Goal: Task Accomplishment & Management: Complete application form

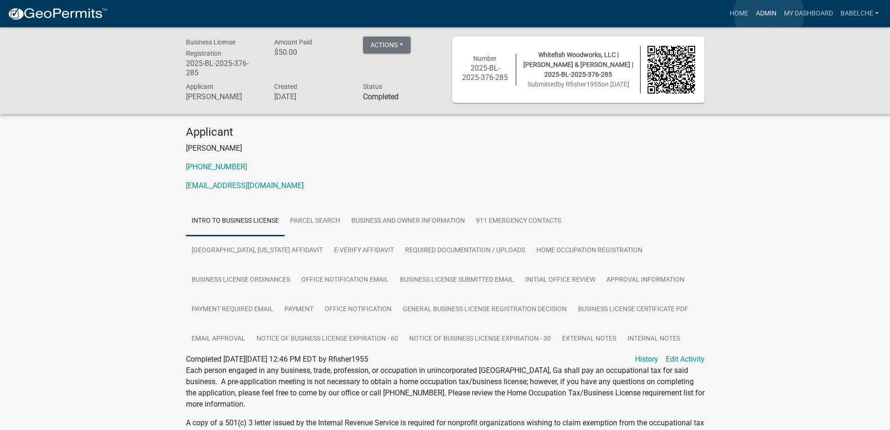
click at [769, 14] on link "Admin" at bounding box center [767, 14] width 28 height 18
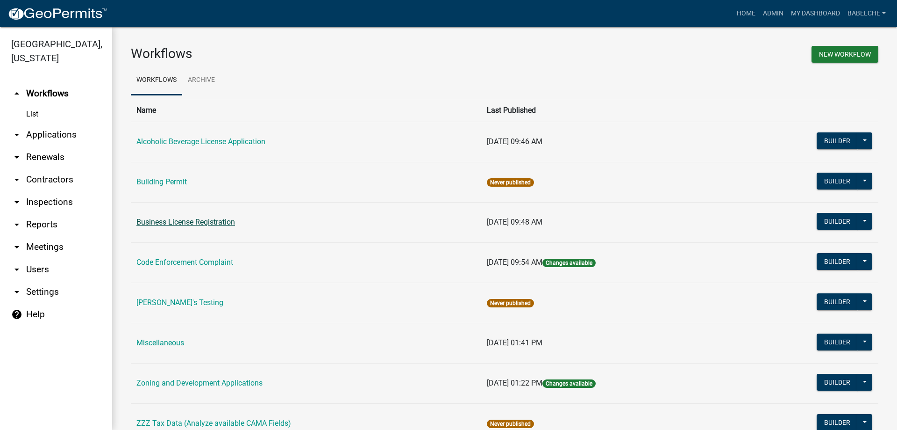
click at [205, 222] on link "Business License Registration" at bounding box center [185, 221] width 99 height 9
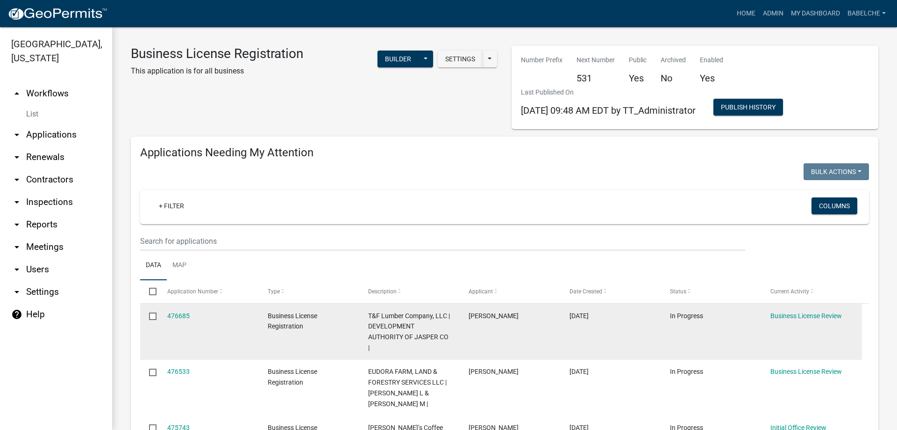
click at [179, 310] on div "476685" at bounding box center [208, 315] width 83 height 11
click at [179, 312] on link "476685" at bounding box center [178, 315] width 22 height 7
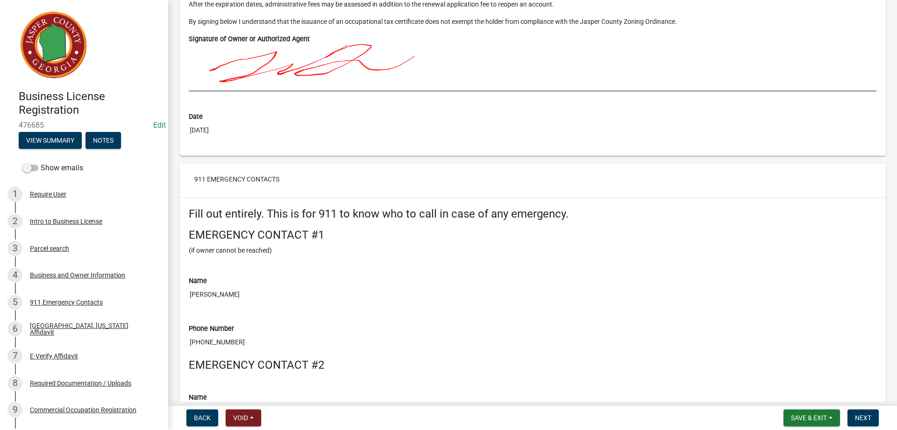
scroll to position [2057, 0]
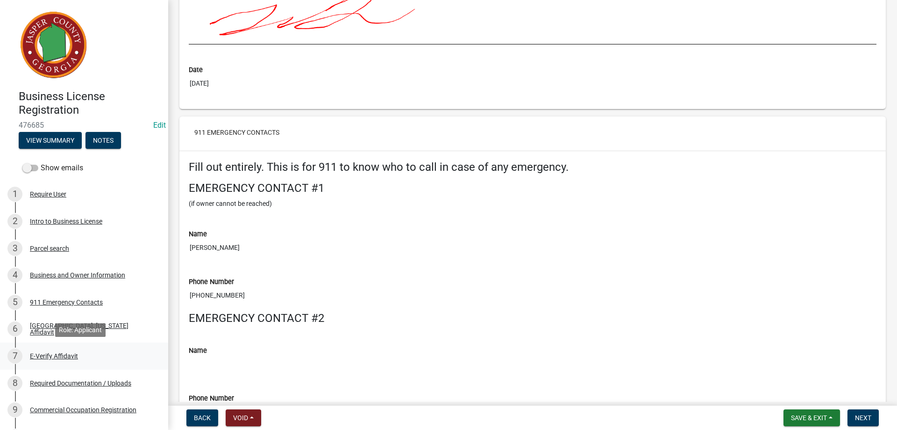
click at [56, 360] on div "7 E-Verify Affidavit" at bounding box center [80, 355] width 146 height 15
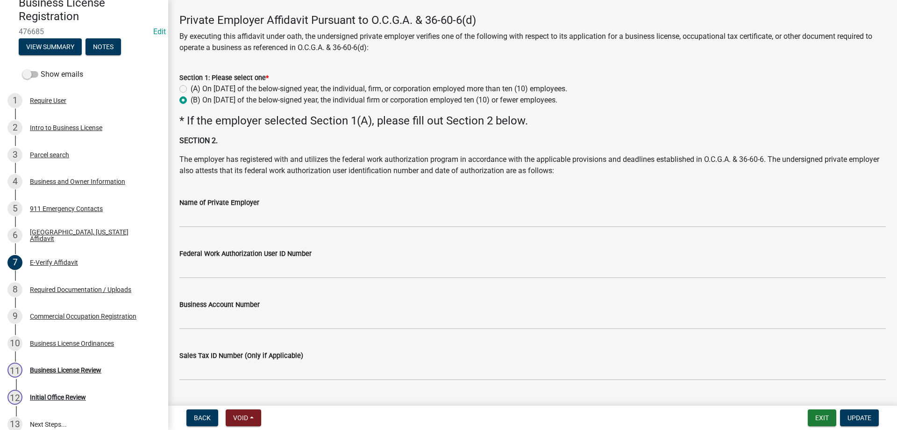
scroll to position [20, 0]
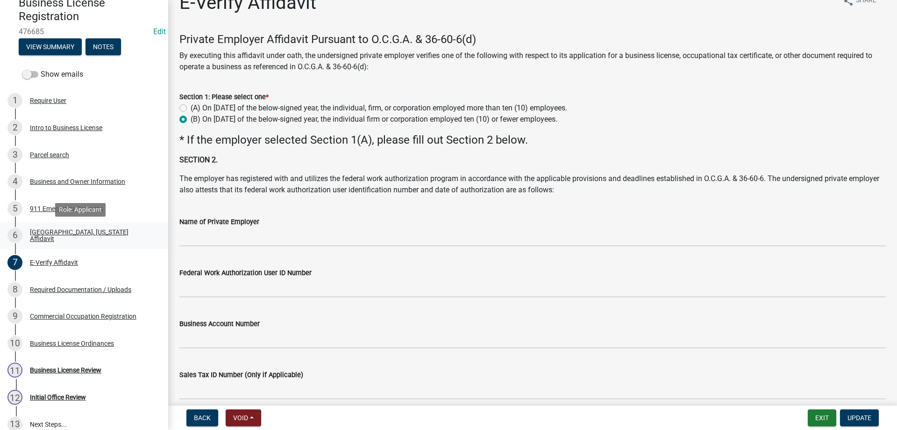
click at [117, 235] on div "Jasper County, Georgia Affidavit" at bounding box center [91, 235] width 123 height 13
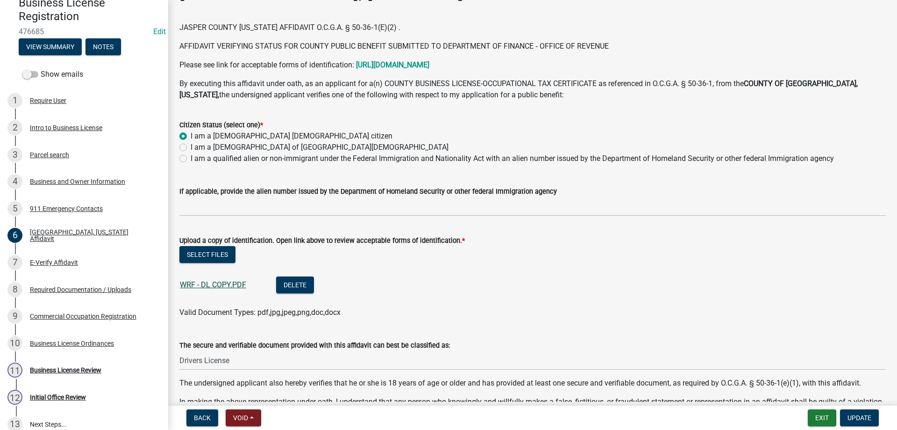
scroll to position [47, 0]
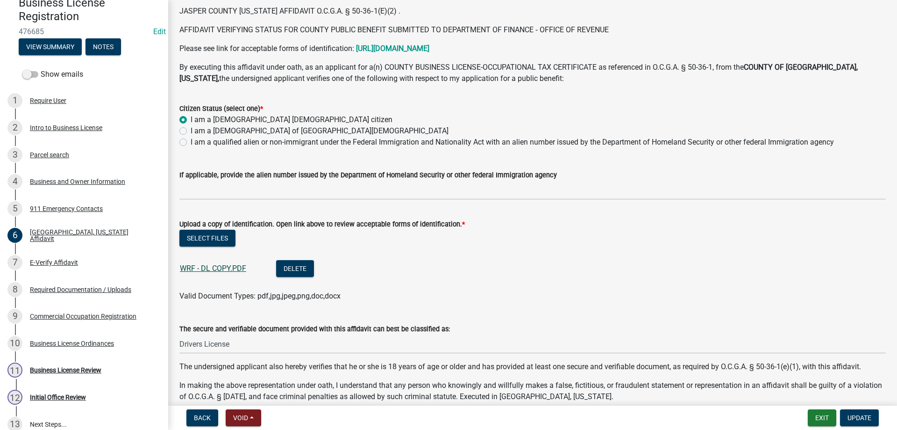
click at [231, 268] on link "WRF - DL COPY.PDF" at bounding box center [213, 268] width 66 height 9
click at [75, 180] on div "Business and Owner Information" at bounding box center [77, 181] width 95 height 7
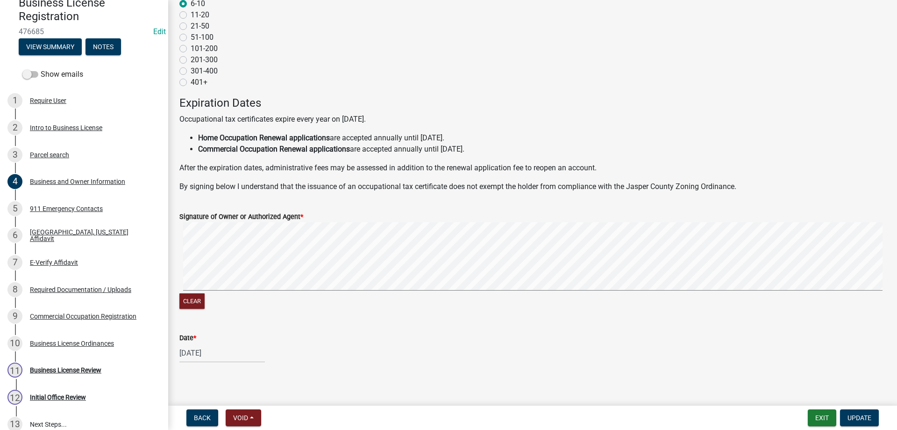
scroll to position [857, 0]
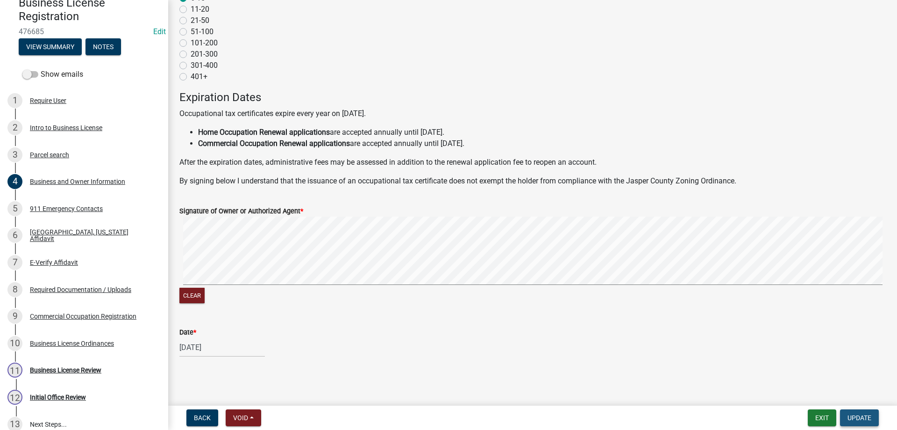
click at [869, 418] on span "Update" at bounding box center [860, 417] width 24 height 7
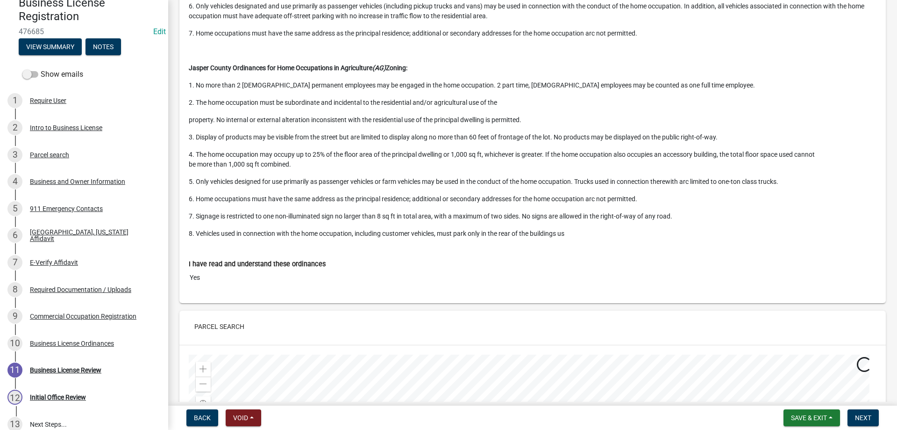
scroll to position [514, 0]
click at [869, 416] on span "Next" at bounding box center [863, 417] width 16 height 7
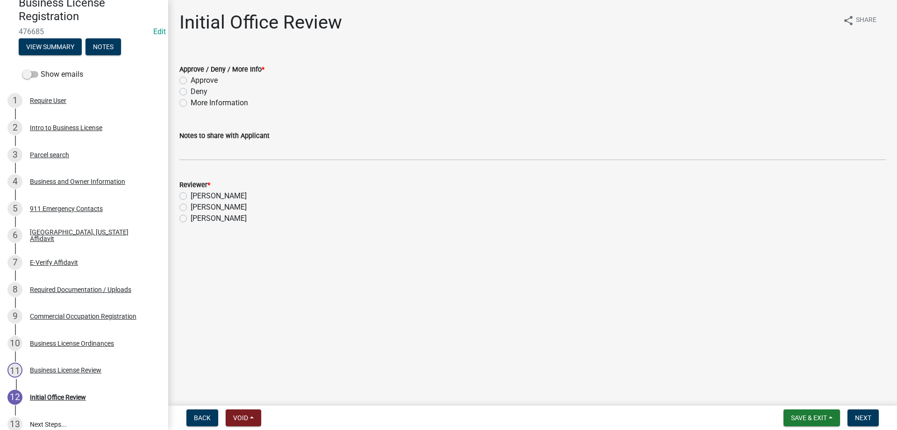
click at [187, 80] on div "Approve" at bounding box center [532, 80] width 707 height 11
click at [191, 83] on label "Approve" at bounding box center [204, 80] width 27 height 11
click at [191, 81] on input "Approve" at bounding box center [194, 78] width 6 height 6
radio input "true"
click at [191, 207] on label "Beverly Hardeman" at bounding box center [219, 206] width 56 height 11
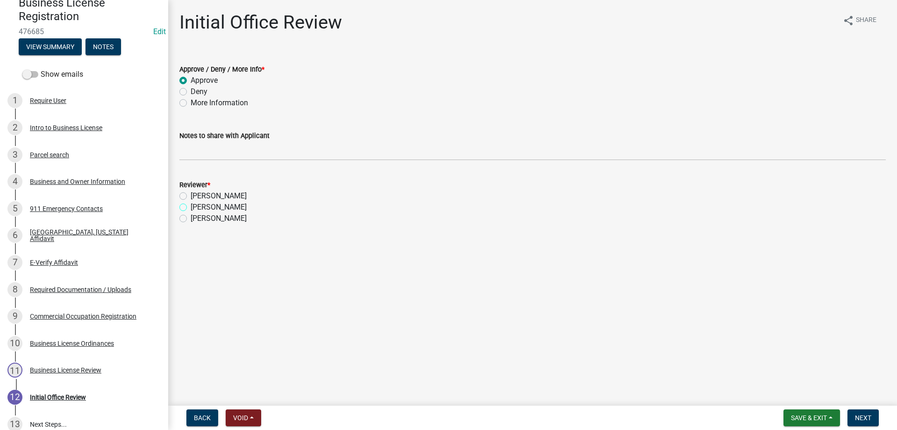
click at [191, 207] on input "Beverly Hardeman" at bounding box center [194, 204] width 6 height 6
radio input "true"
click at [865, 415] on span "Next" at bounding box center [863, 417] width 16 height 7
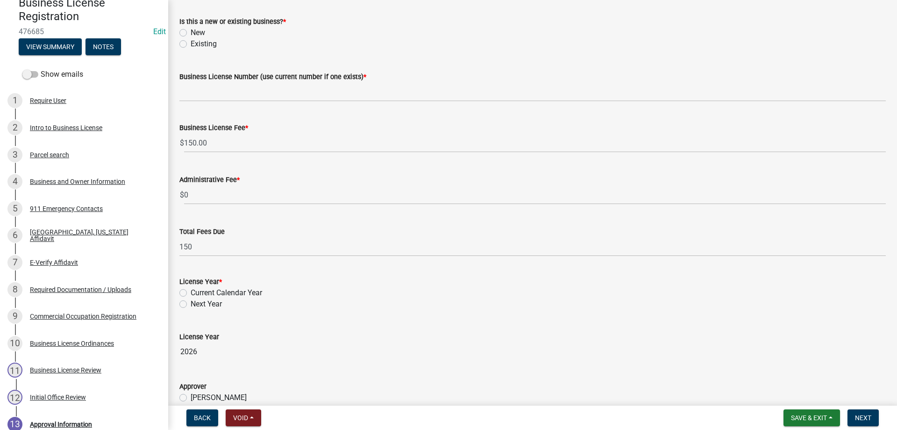
scroll to position [93, 0]
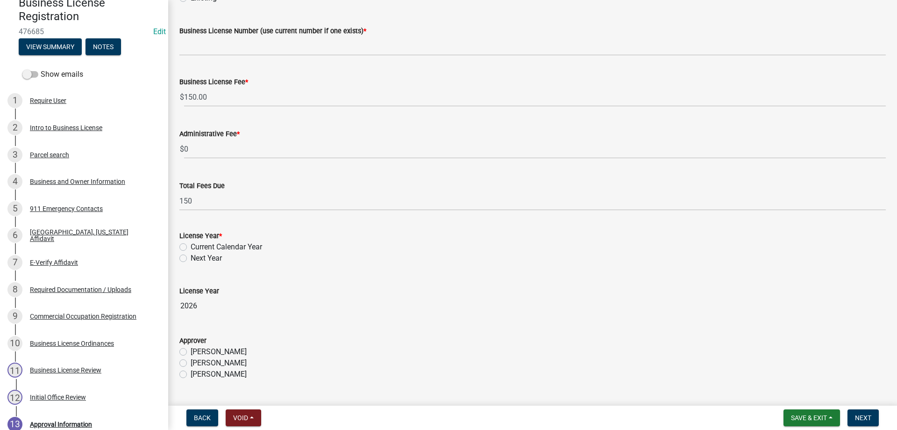
click at [191, 247] on label "Current Calendar Year" at bounding box center [227, 246] width 72 height 11
click at [191, 247] on input "Current Calendar Year" at bounding box center [194, 244] width 6 height 6
radio input "true"
click at [191, 361] on label "Beverly Hardeman" at bounding box center [219, 362] width 56 height 11
click at [191, 361] on input "Beverly Hardeman" at bounding box center [194, 360] width 6 height 6
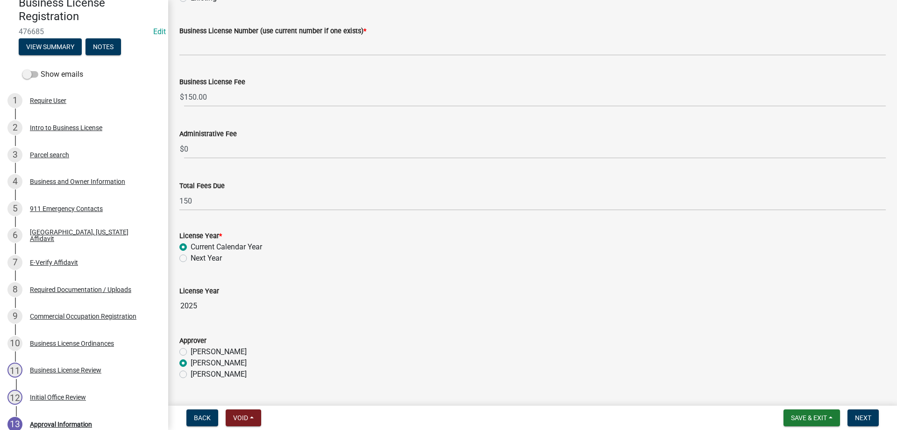
radio input "true"
click at [866, 414] on span "Next" at bounding box center [863, 417] width 16 height 7
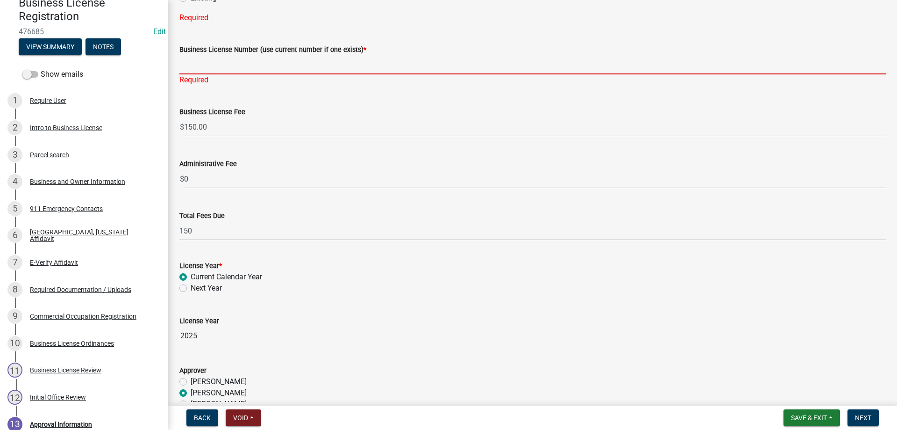
click at [253, 63] on input "Business License Number (use current number if one exists) *" at bounding box center [532, 64] width 707 height 19
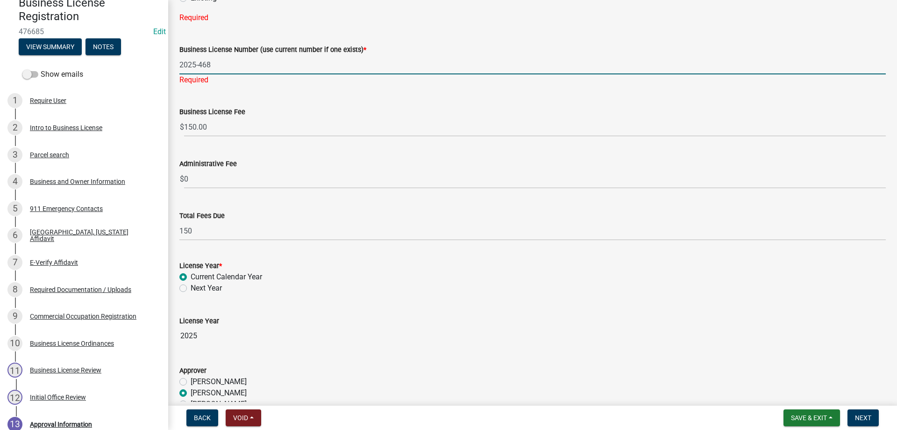
type input "2025-468"
click at [386, 321] on div "License Year 2025" at bounding box center [532, 323] width 707 height 43
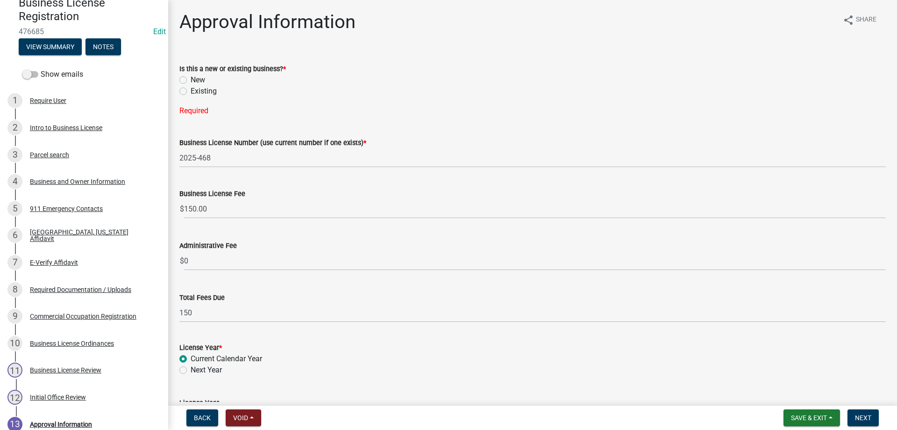
scroll to position [0, 0]
click at [191, 91] on label "Existing" at bounding box center [204, 91] width 26 height 11
click at [191, 91] on input "Existing" at bounding box center [194, 89] width 6 height 6
radio input "true"
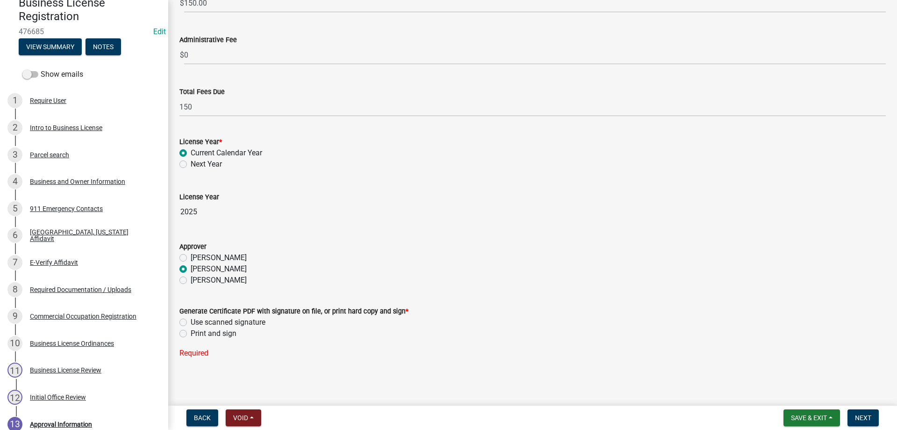
scroll to position [188, 0]
click at [191, 322] on label "Use scanned signature" at bounding box center [228, 320] width 75 height 11
click at [191, 322] on input "Use scanned signature" at bounding box center [194, 318] width 6 height 6
radio input "true"
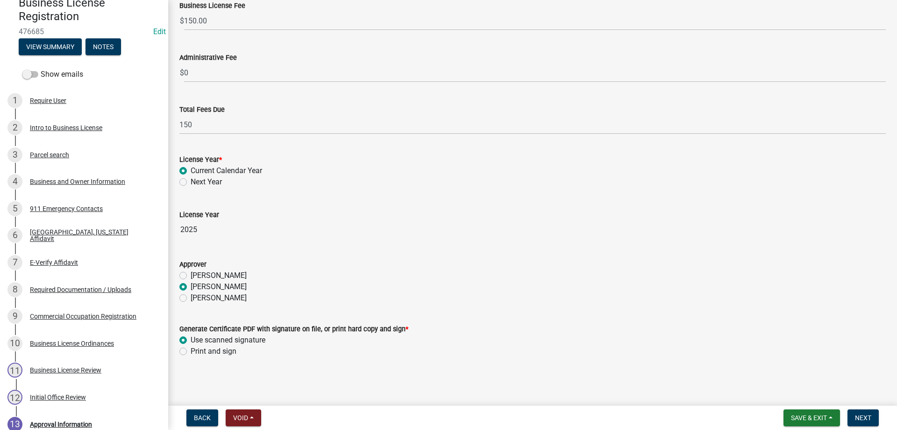
scroll to position [170, 0]
click at [866, 416] on span "Next" at bounding box center [863, 417] width 16 height 7
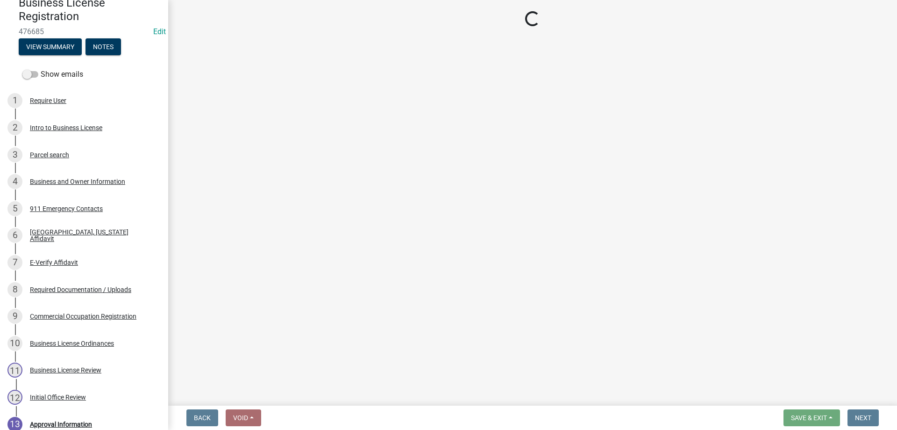
select select "3: 3"
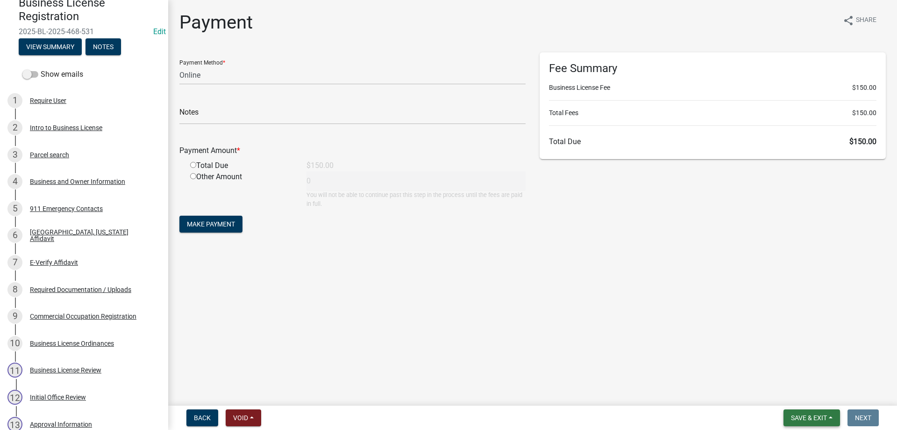
click at [813, 418] on span "Save & Exit" at bounding box center [809, 417] width 36 height 7
click at [805, 392] on button "Save & Exit" at bounding box center [803, 393] width 75 height 22
